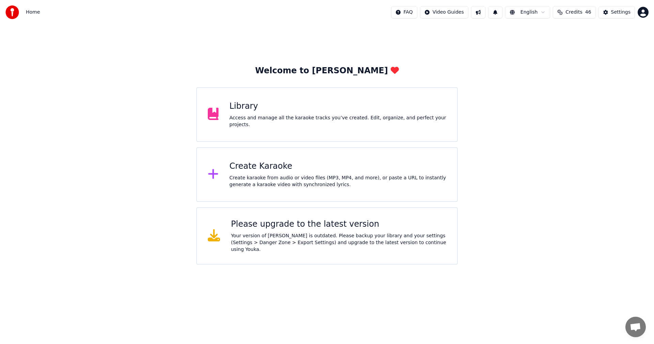
click at [278, 168] on div "Create Karaoke" at bounding box center [338, 166] width 217 height 11
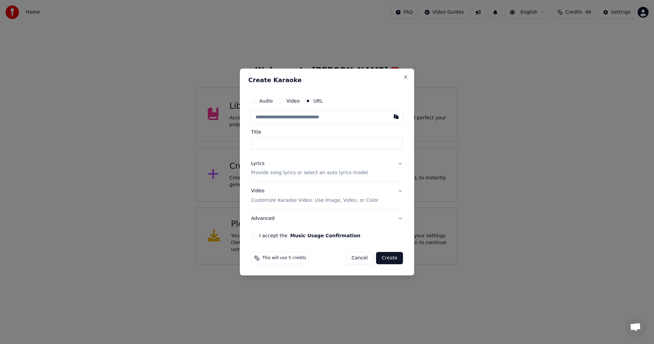
click at [356, 119] on input "text" at bounding box center [327, 117] width 152 height 14
click at [394, 116] on button "button" at bounding box center [396, 116] width 14 height 12
type input "**********"
click at [401, 190] on button "Video Customize Karaoke Video: Use Image, Video, or Color" at bounding box center [327, 195] width 152 height 27
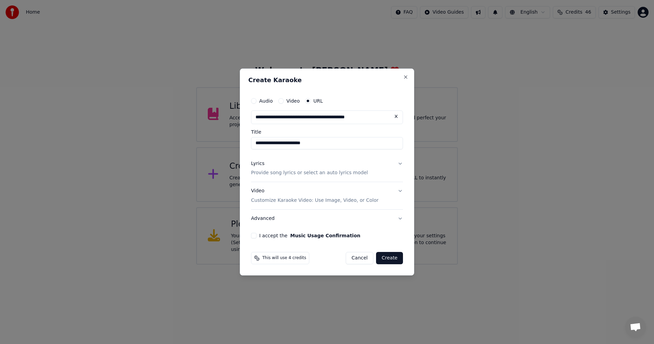
click at [399, 190] on button "Video Customize Karaoke Video: Use Image, Video, or Color" at bounding box center [327, 195] width 152 height 27
click at [400, 191] on button "Video Customize Karaoke Video: Use Image, Video, or Color" at bounding box center [327, 195] width 152 height 27
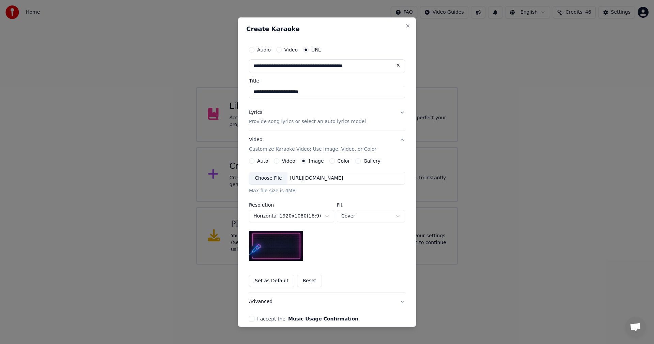
click at [270, 282] on button "Set as Default" at bounding box center [271, 280] width 45 height 12
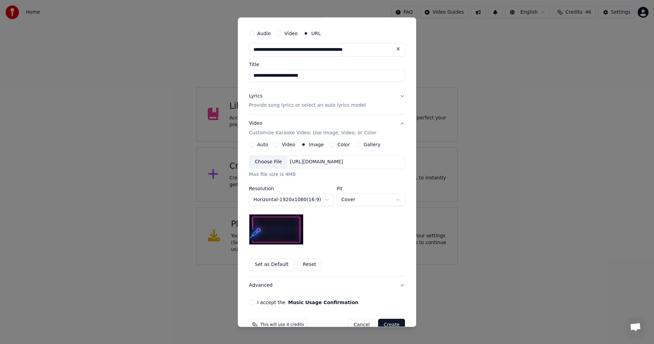
scroll to position [18, 0]
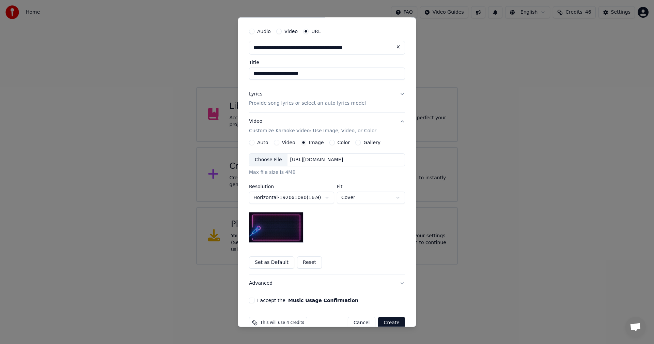
click at [249, 299] on button "I accept the Music Usage Confirmation" at bounding box center [251, 299] width 5 height 5
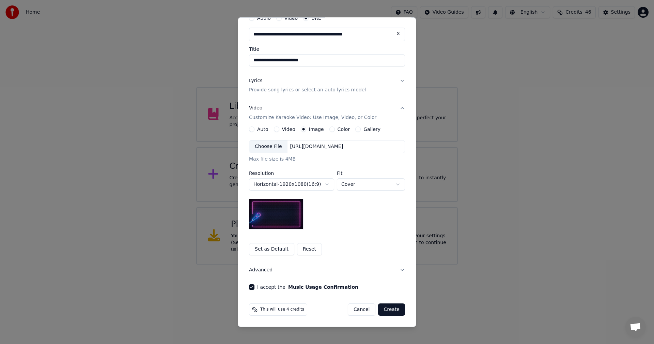
click at [395, 311] on button "Create" at bounding box center [391, 309] width 27 height 12
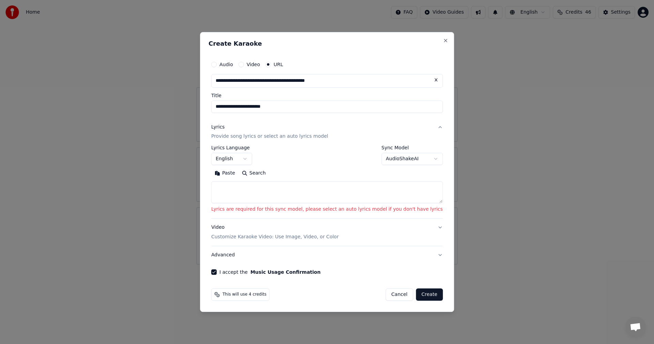
scroll to position [0, 0]
click at [421, 159] on button "AudioShakeAI" at bounding box center [411, 159] width 61 height 12
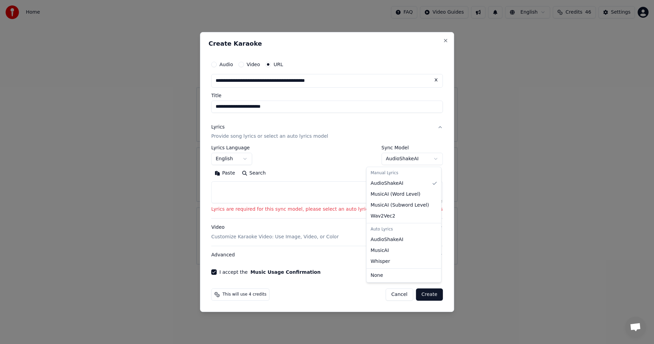
click at [459, 208] on div at bounding box center [327, 172] width 654 height 344
click at [420, 159] on body "**********" at bounding box center [327, 132] width 654 height 264
select select "**********"
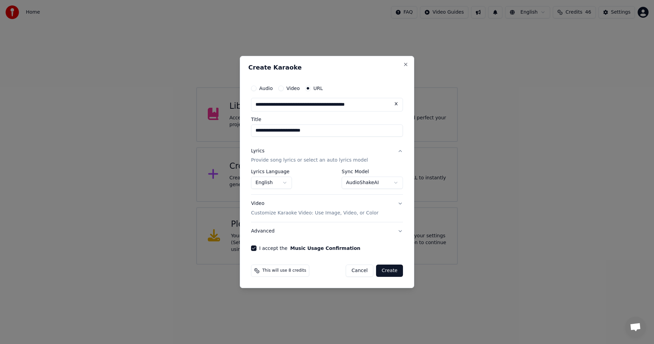
click at [399, 203] on button "Video Customize Karaoke Video: Use Image, Video, or Color" at bounding box center [327, 208] width 152 height 27
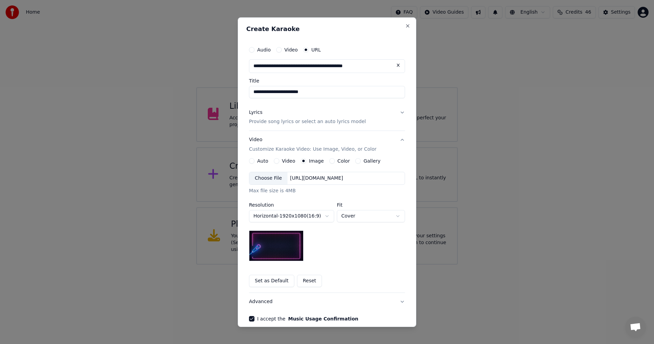
click at [274, 279] on button "Set as Default" at bounding box center [271, 280] width 45 height 12
click at [272, 284] on button "Set as Default" at bounding box center [271, 280] width 45 height 12
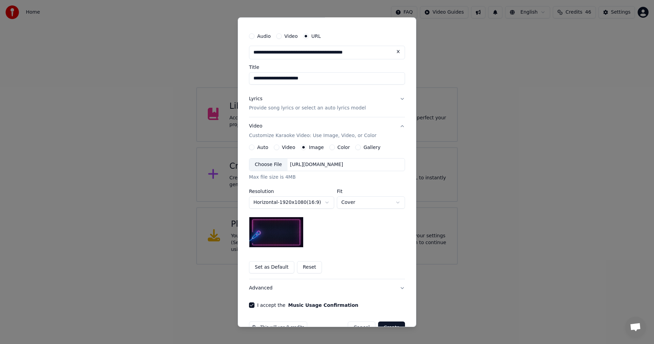
scroll to position [32, 0]
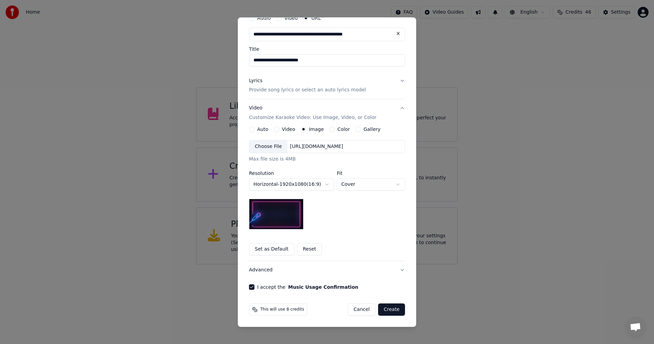
click at [399, 81] on button "Lyrics Provide song lyrics or select an auto lyrics model" at bounding box center [327, 85] width 156 height 27
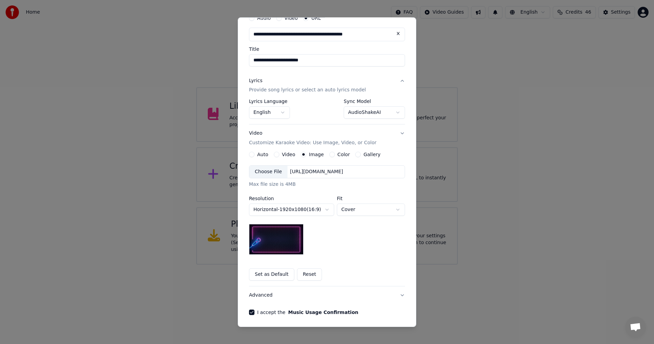
scroll to position [0, 0]
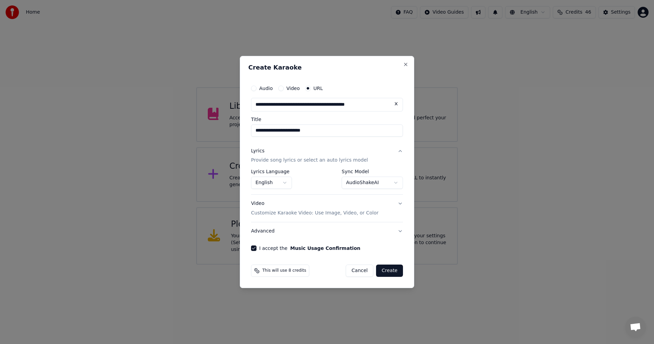
click at [387, 268] on button "Create" at bounding box center [389, 270] width 27 height 12
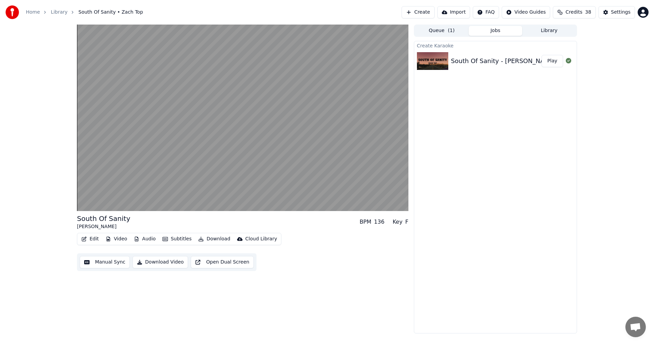
click at [216, 239] on button "Download" at bounding box center [213, 239] width 37 height 10
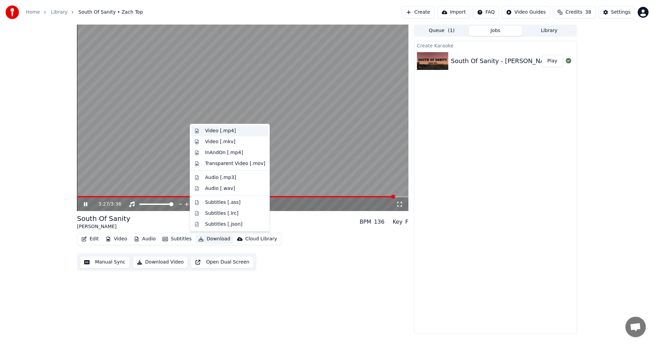
click at [213, 130] on div "Video [.mp4]" at bounding box center [220, 130] width 31 height 7
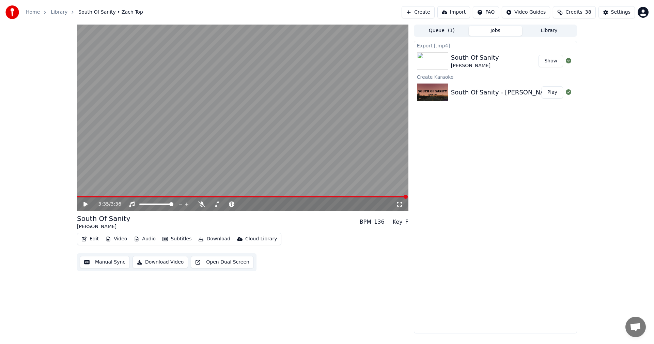
click at [551, 59] on button "Show" at bounding box center [550, 61] width 25 height 12
click at [547, 95] on button "Play" at bounding box center [551, 92] width 21 height 12
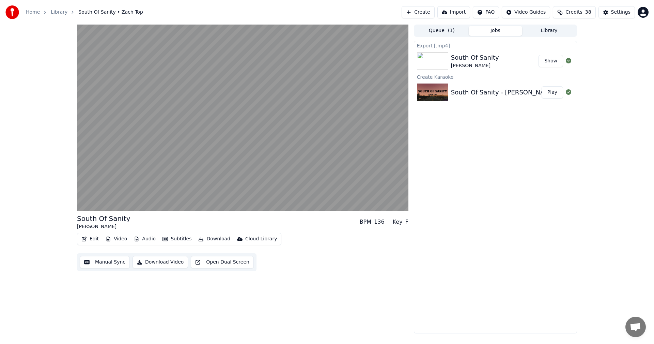
click at [144, 239] on button "Audio" at bounding box center [144, 239] width 27 height 10
click at [302, 228] on div "South Of Sanity Zach Top BPM 136 Key F" at bounding box center [242, 222] width 331 height 16
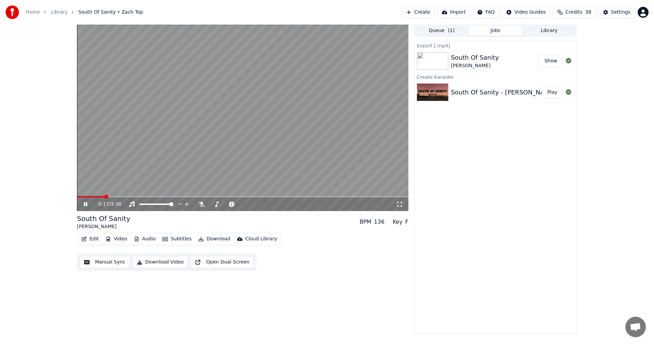
click at [84, 204] on icon at bounding box center [90, 203] width 16 height 5
click at [549, 60] on button "Show" at bounding box center [550, 61] width 25 height 12
